Goal: Find specific page/section: Find specific page/section

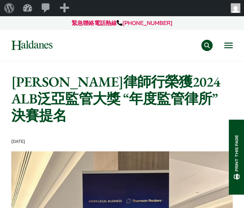
click at [228, 48] on button "Open menu" at bounding box center [228, 46] width 8 height 6
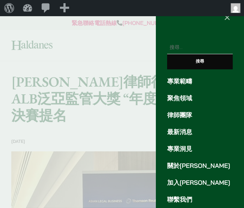
click at [124, 84] on div at bounding box center [122, 104] width 244 height 208
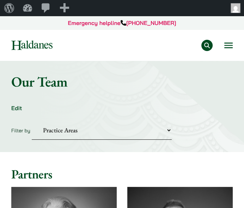
click at [226, 45] on button "Open menu" at bounding box center [228, 46] width 8 height 6
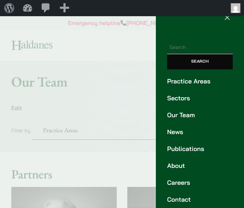
scroll to position [22, 0]
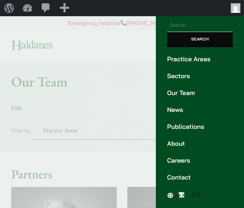
click at [182, 197] on span "繁" at bounding box center [181, 195] width 6 height 8
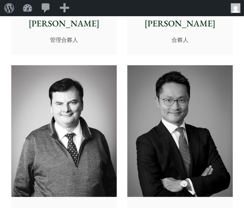
scroll to position [502, 0]
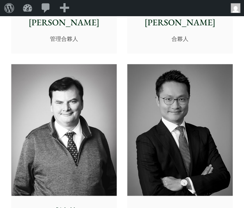
click at [145, 138] on img at bounding box center [179, 130] width 105 height 132
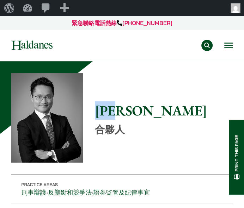
drag, startPoint x: 100, startPoint y: 113, endPoint x: 136, endPoint y: 113, distance: 35.9
click at [136, 113] on h1 "[PERSON_NAME]" at bounding box center [164, 110] width 138 height 17
copy h1 "[PERSON_NAME]"
